Goal: Task Accomplishment & Management: Use online tool/utility

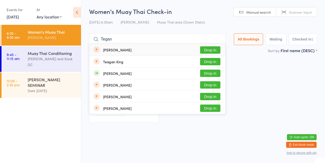
type input "Tegan"
click at [216, 49] on button "Drop in" at bounding box center [210, 49] width 20 height 7
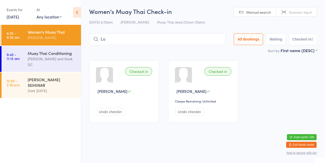
type input "L"
type input "Jac"
click at [221, 40] on input "Jac" at bounding box center [157, 39] width 136 height 12
type input "L"
type input "C"
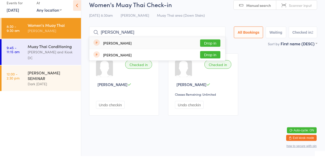
type input "[PERSON_NAME]"
click at [219, 45] on div "[PERSON_NAME] Drop in" at bounding box center [157, 50] width 136 height 12
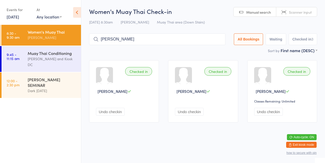
type input "[PERSON_NAME]"
click at [221, 40] on input "[PERSON_NAME]" at bounding box center [157, 39] width 136 height 12
click at [106, 41] on input "search" at bounding box center [157, 39] width 136 height 12
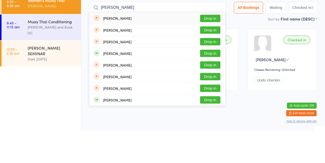
type input "[PERSON_NAME]"
click at [213, 87] on button "Drop in" at bounding box center [210, 84] width 20 height 7
